Goal: Find contact information: Find contact information

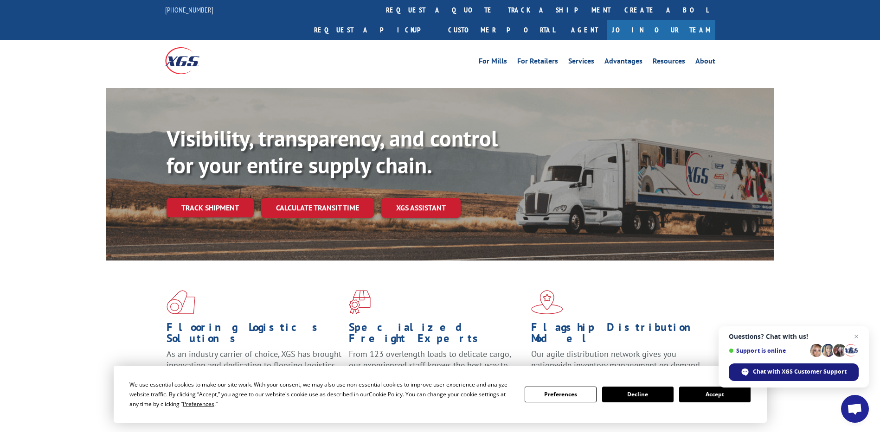
click at [832, 371] on span "Chat with XGS Customer Support" at bounding box center [800, 372] width 94 height 8
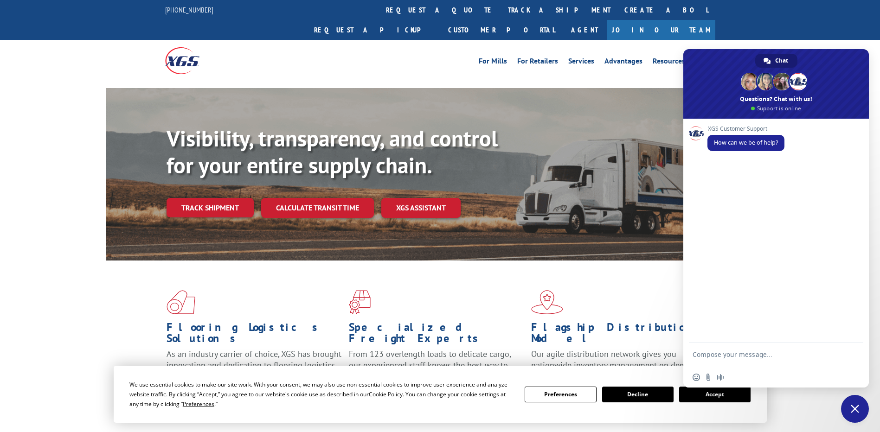
click at [741, 353] on textarea "Compose your message..." at bounding box center [765, 359] width 147 height 17
click at [725, 397] on button "Accept" at bounding box center [714, 395] width 71 height 16
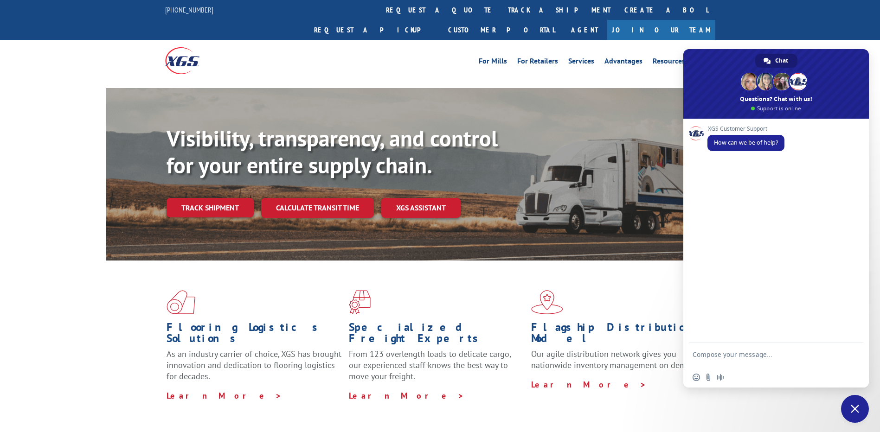
click at [661, 269] on div "Flooring Logistics Solutions As an industry carrier of choice, XGS has brought …" at bounding box center [440, 346] width 668 height 170
click at [853, 410] on span "Close chat" at bounding box center [855, 409] width 8 height 8
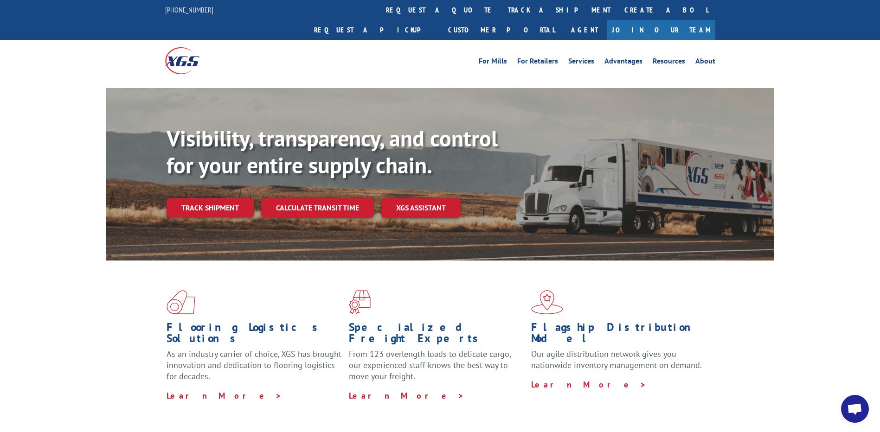
click at [851, 407] on span "Open chat" at bounding box center [854, 410] width 15 height 13
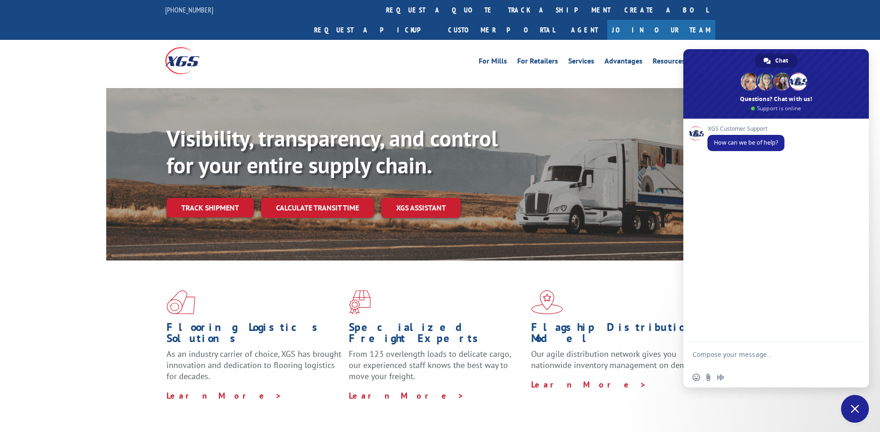
click at [394, 54] on div "For Mills For Retailers Services Advantages Resources About For Mills For Retai…" at bounding box center [508, 61] width 413 height 14
click at [805, 40] on div "For Mills For Retailers Services Advantages Resources About For Mills For Retai…" at bounding box center [440, 60] width 880 height 41
click at [859, 410] on span "Close chat" at bounding box center [855, 409] width 28 height 28
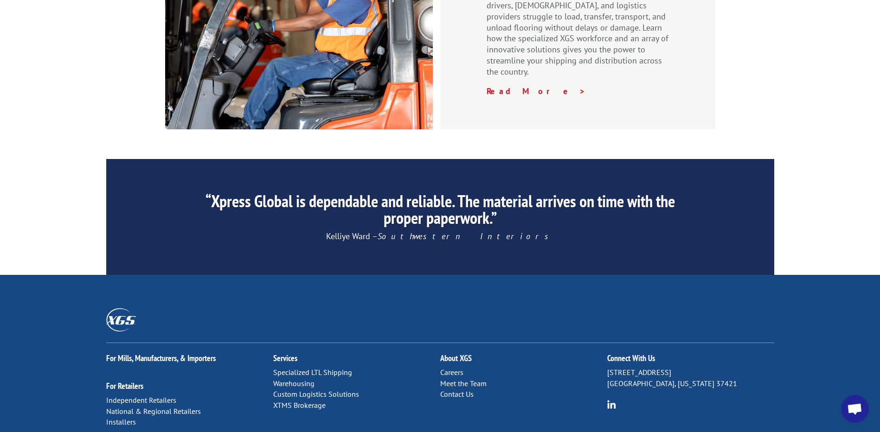
scroll to position [1403, 0]
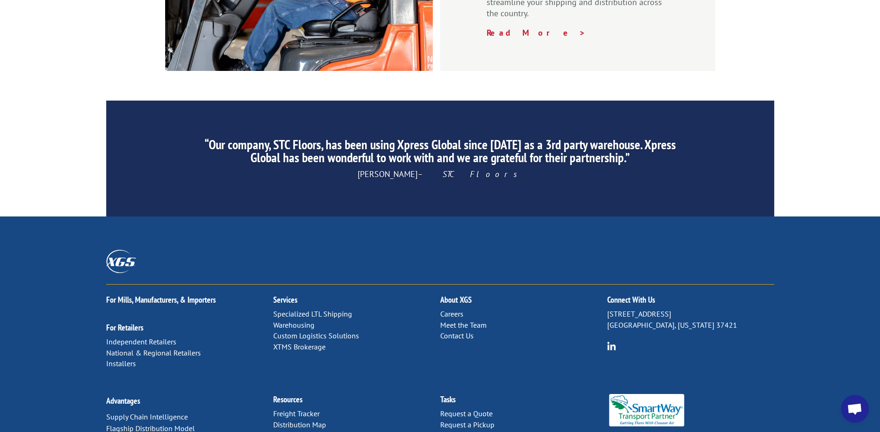
click at [458, 331] on link "Contact Us" at bounding box center [456, 335] width 33 height 9
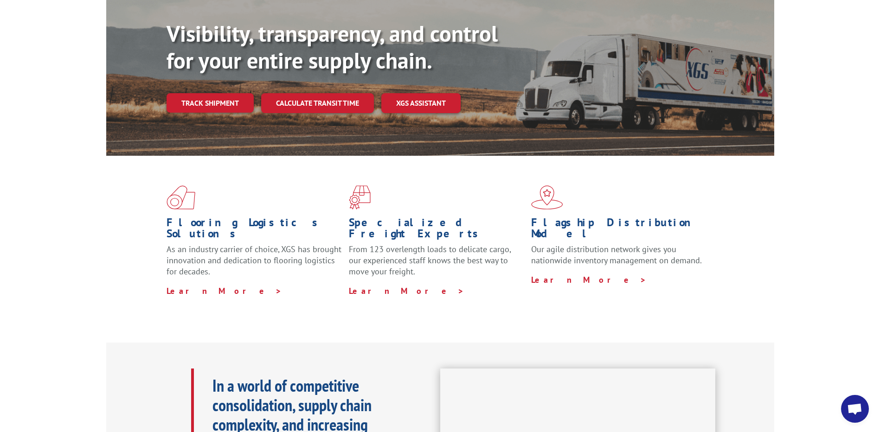
scroll to position [0, 0]
